Goal: Find contact information: Find contact information

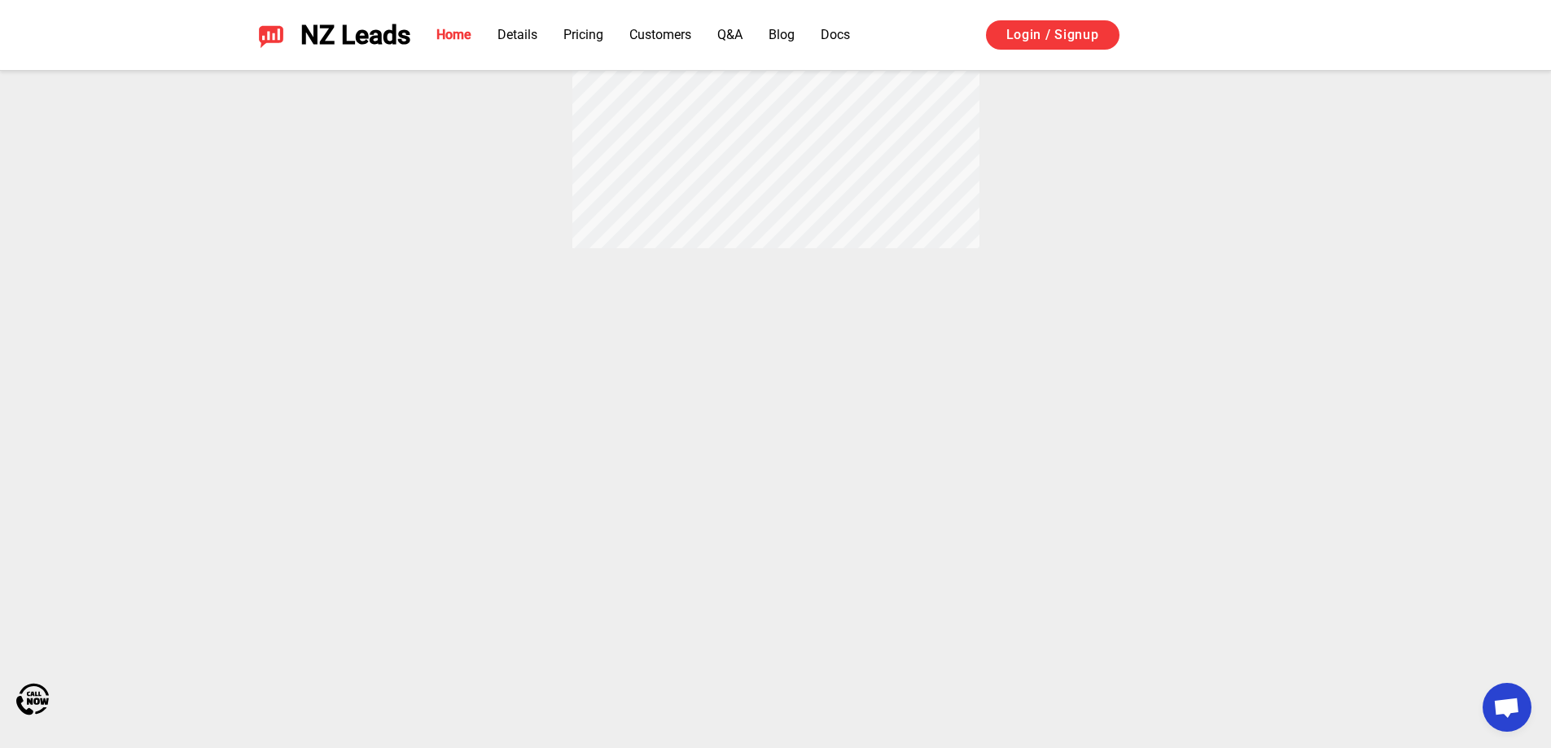
scroll to position [5874, 0]
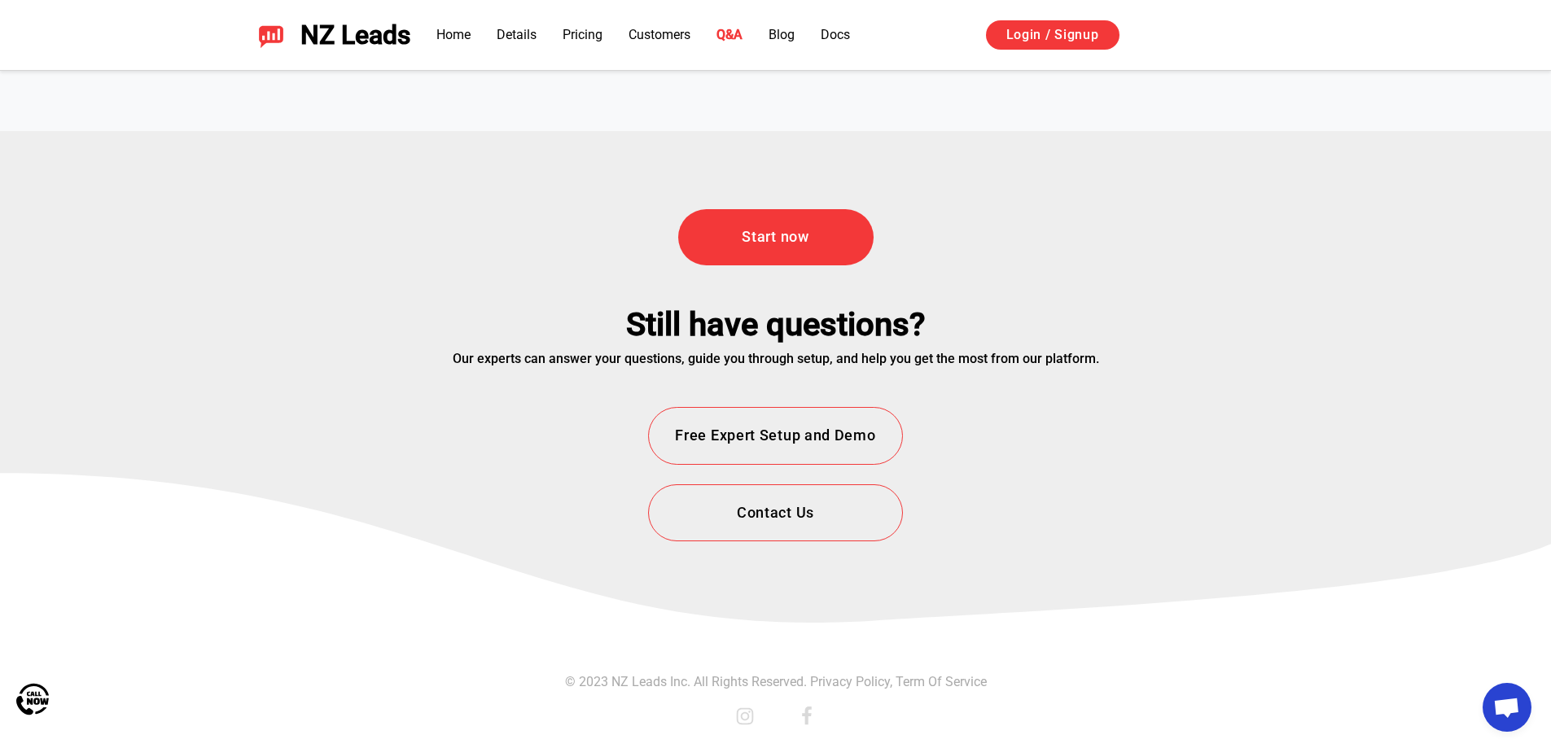
drag, startPoint x: 515, startPoint y: 552, endPoint x: 539, endPoint y: 780, distance: 229.3
click at [745, 541] on button "Contact Us" at bounding box center [775, 513] width 254 height 58
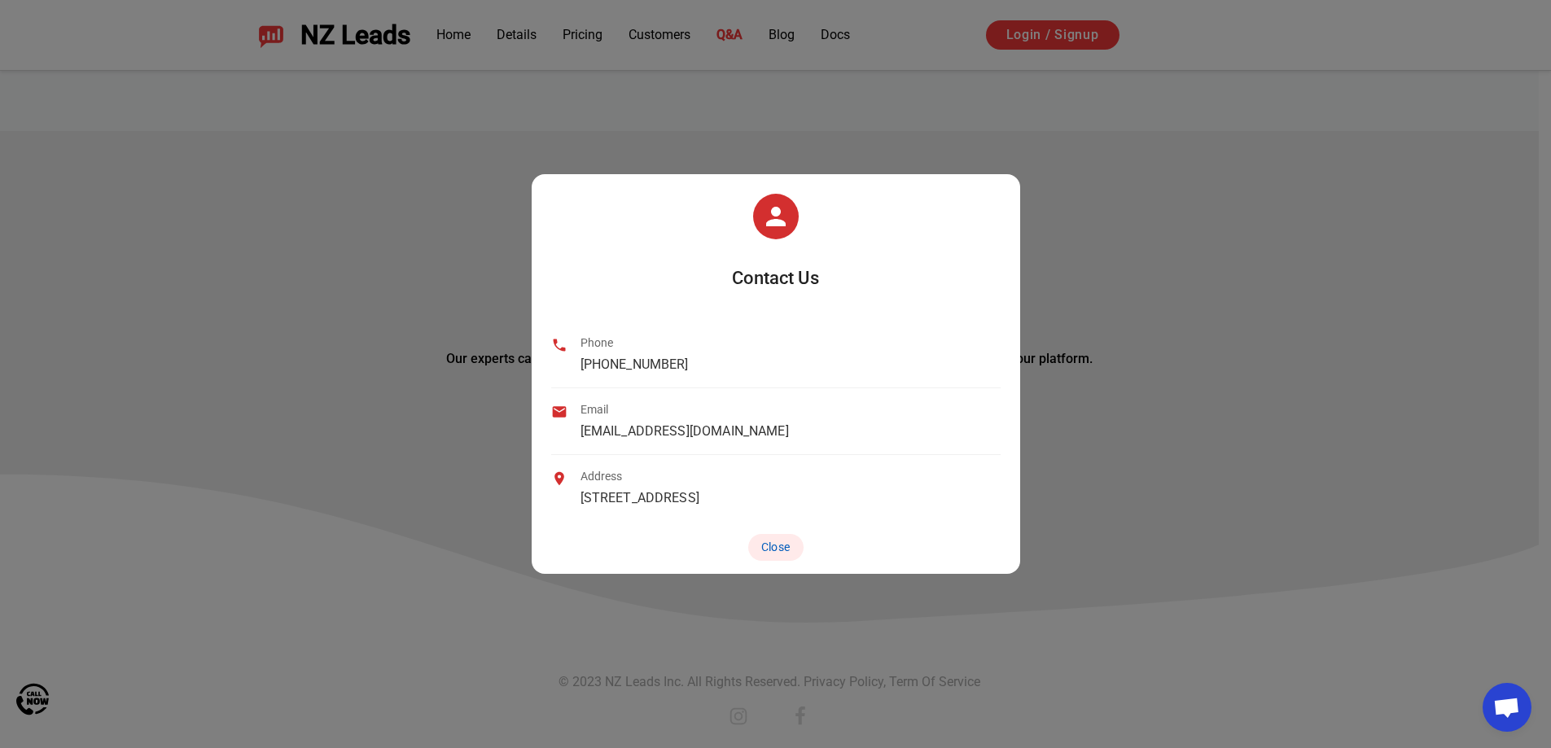
click at [755, 515] on div "Address 857 N ORANGE DR LOS ANGELES, CA 90038" at bounding box center [775, 488] width 449 height 66
drag, startPoint x: 669, startPoint y: 435, endPoint x: 848, endPoint y: 426, distance: 178.5
click at [555, 432] on div "Email support@nzleads.com" at bounding box center [775, 421] width 449 height 67
click at [848, 423] on div "Email support@nzleads.com" at bounding box center [775, 421] width 449 height 67
click at [785, 556] on button "Close" at bounding box center [775, 547] width 55 height 27
